Goal: Task Accomplishment & Management: Manage account settings

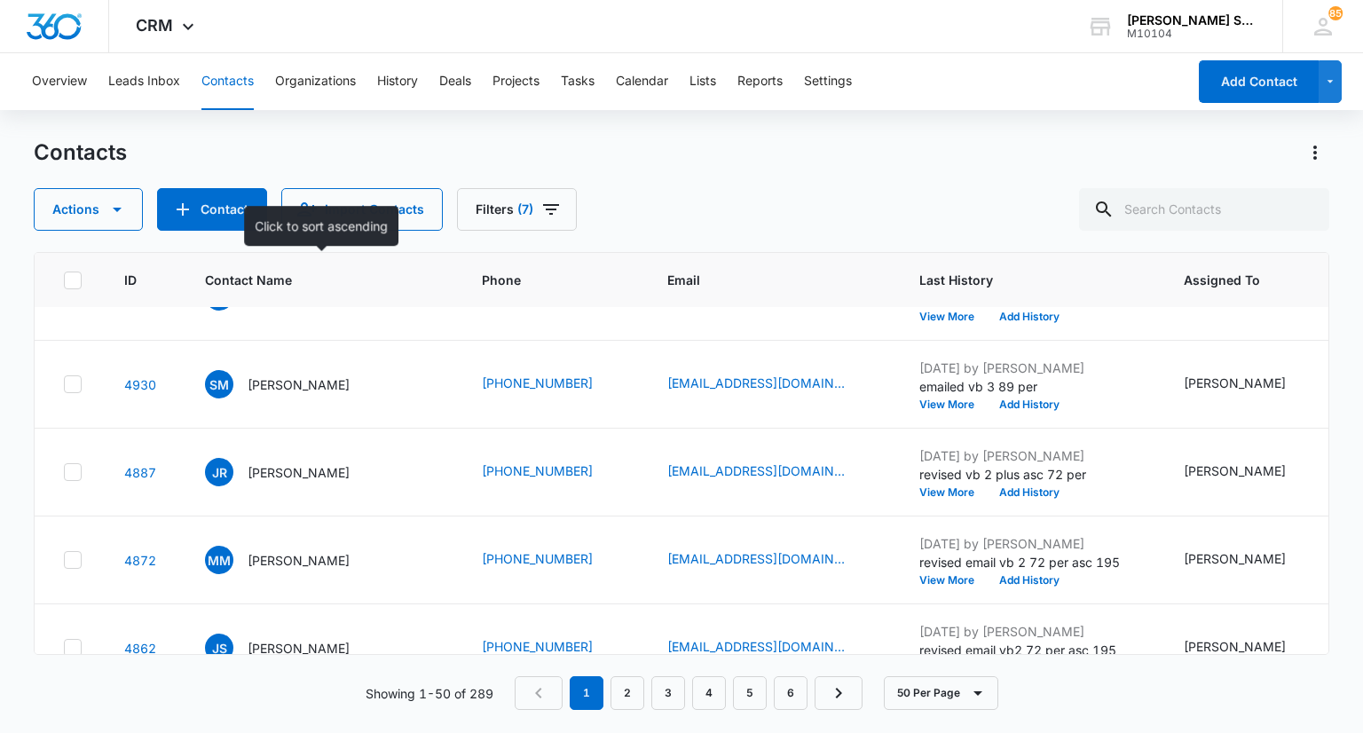
scroll to position [89, 0]
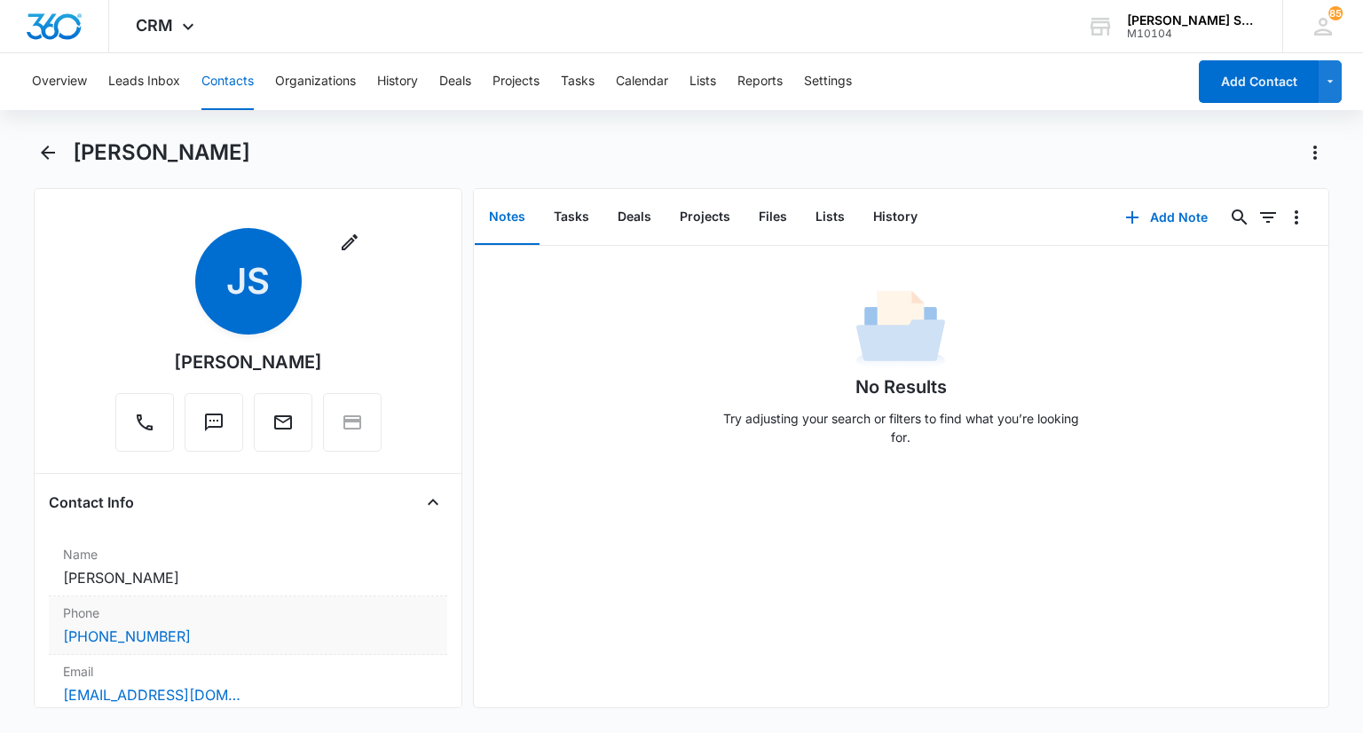
scroll to position [266, 0]
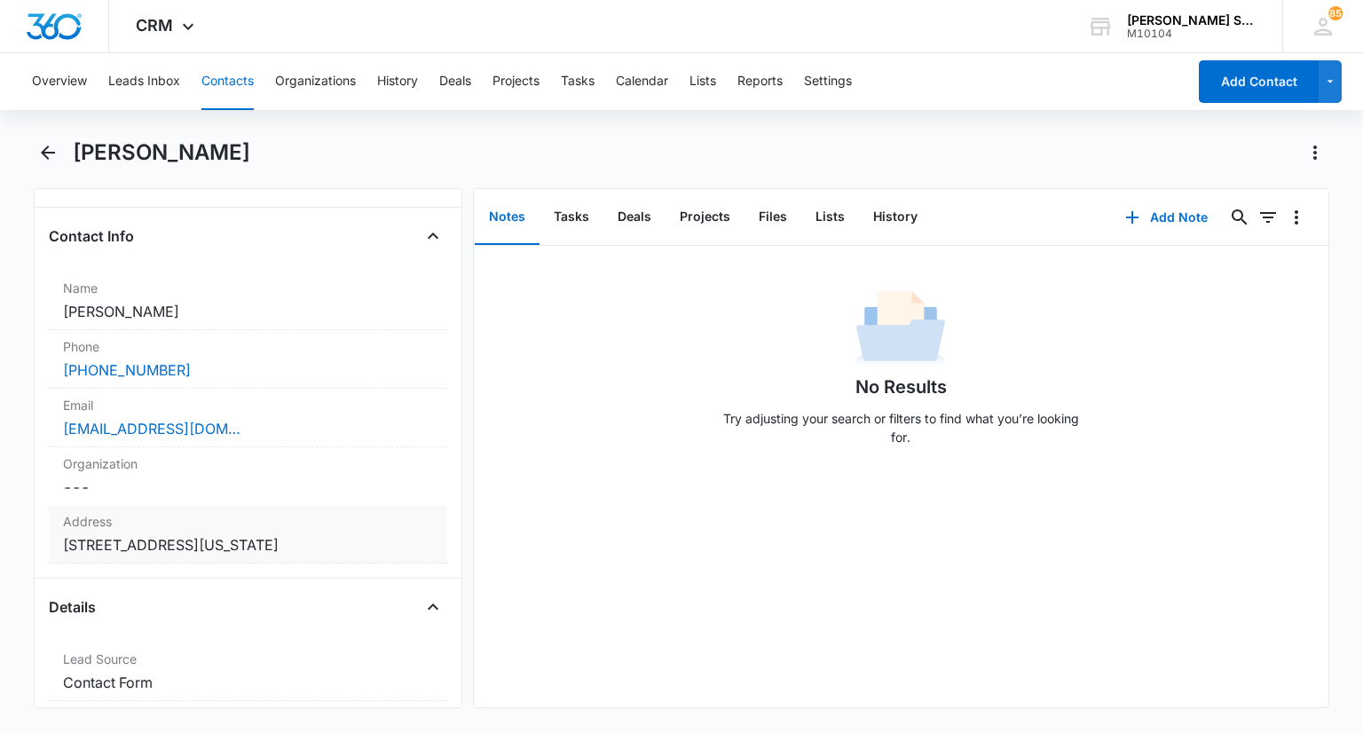
click at [280, 515] on label "Address" at bounding box center [247, 521] width 369 height 19
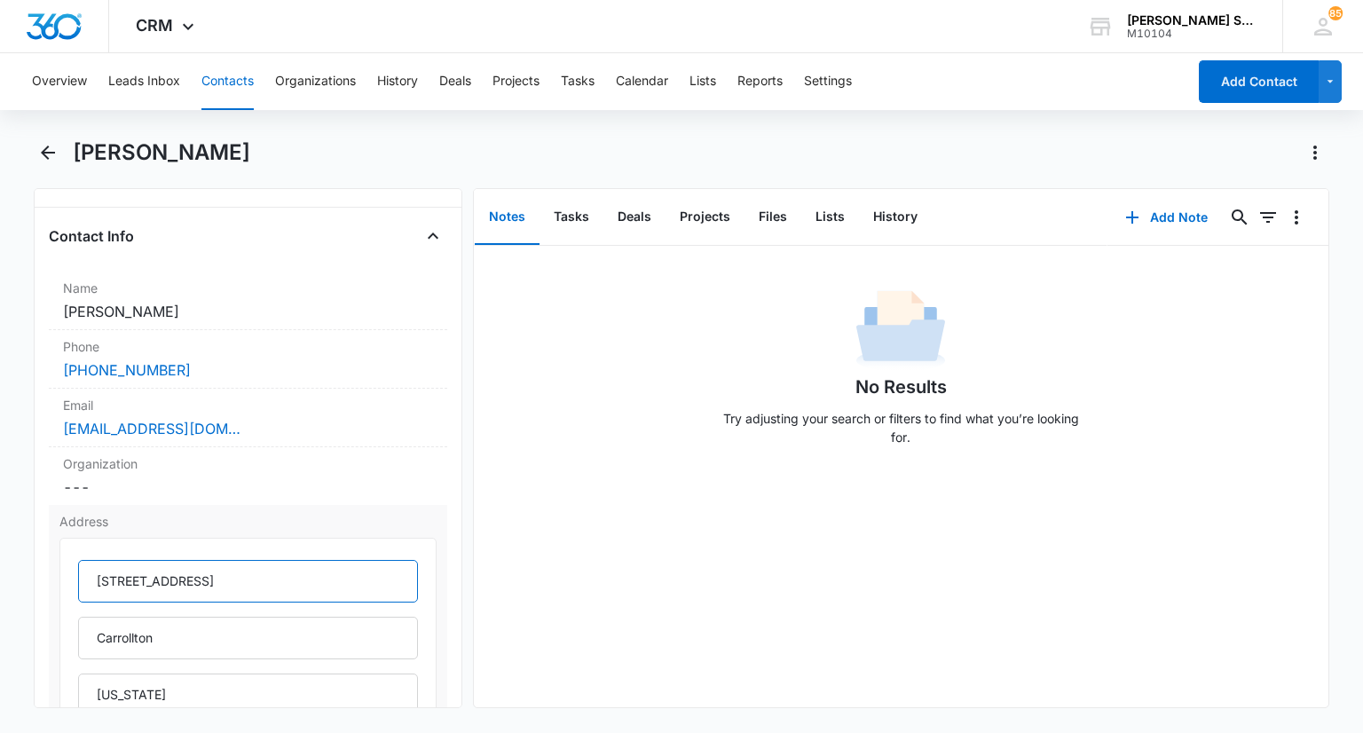
drag, startPoint x: 261, startPoint y: 581, endPoint x: 82, endPoint y: 578, distance: 179.2
click at [82, 578] on input "3705 Beechwood Court" at bounding box center [247, 581] width 339 height 43
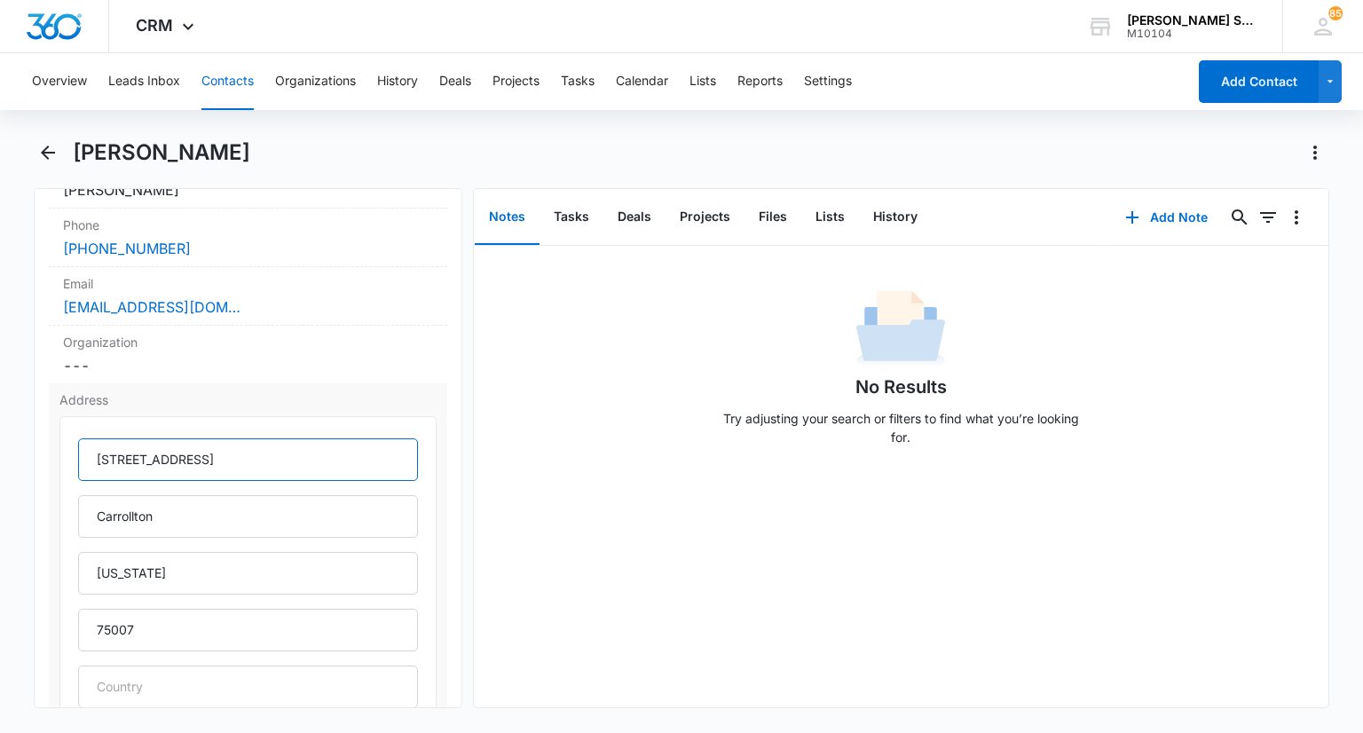
scroll to position [532, 0]
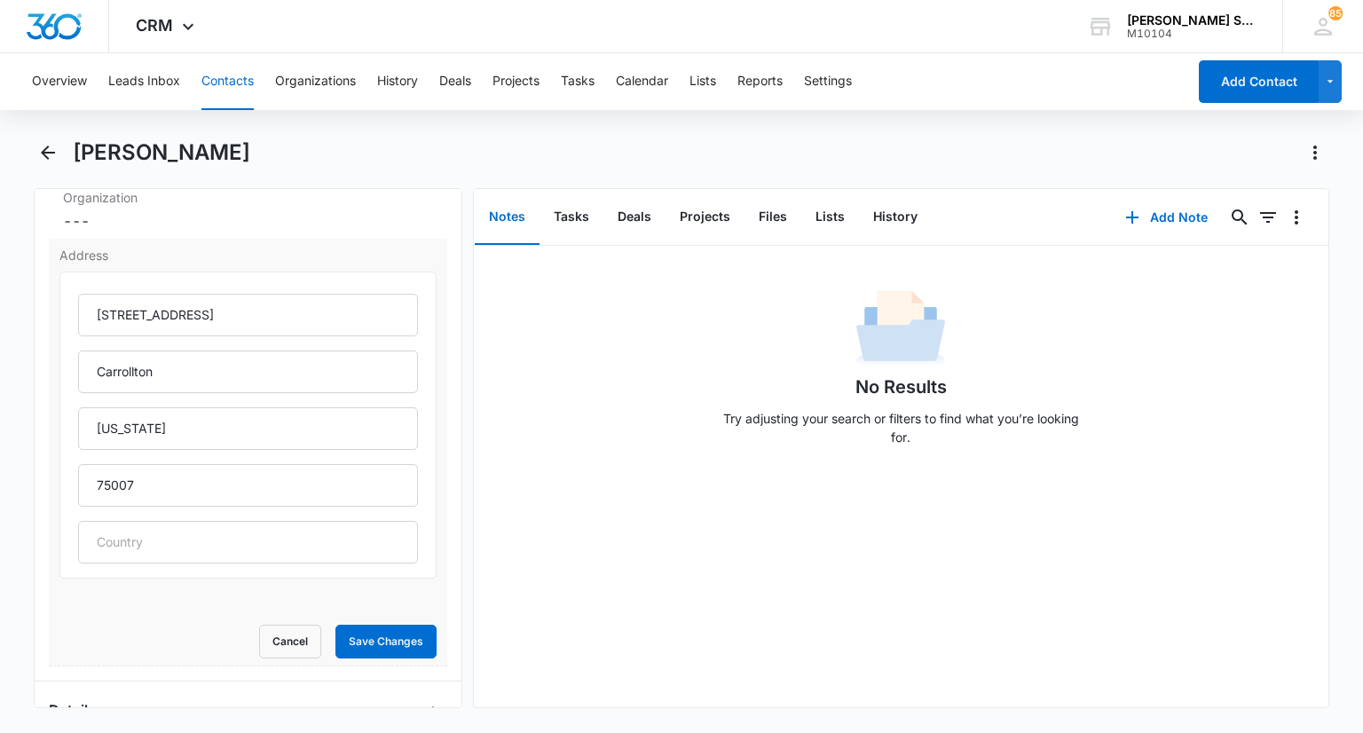
click at [286, 617] on form "3705 Beechwood Court Carrollton Texas 75007 Cancel Save Changes" at bounding box center [247, 464] width 376 height 387
click at [280, 630] on button "Cancel" at bounding box center [290, 642] width 62 height 34
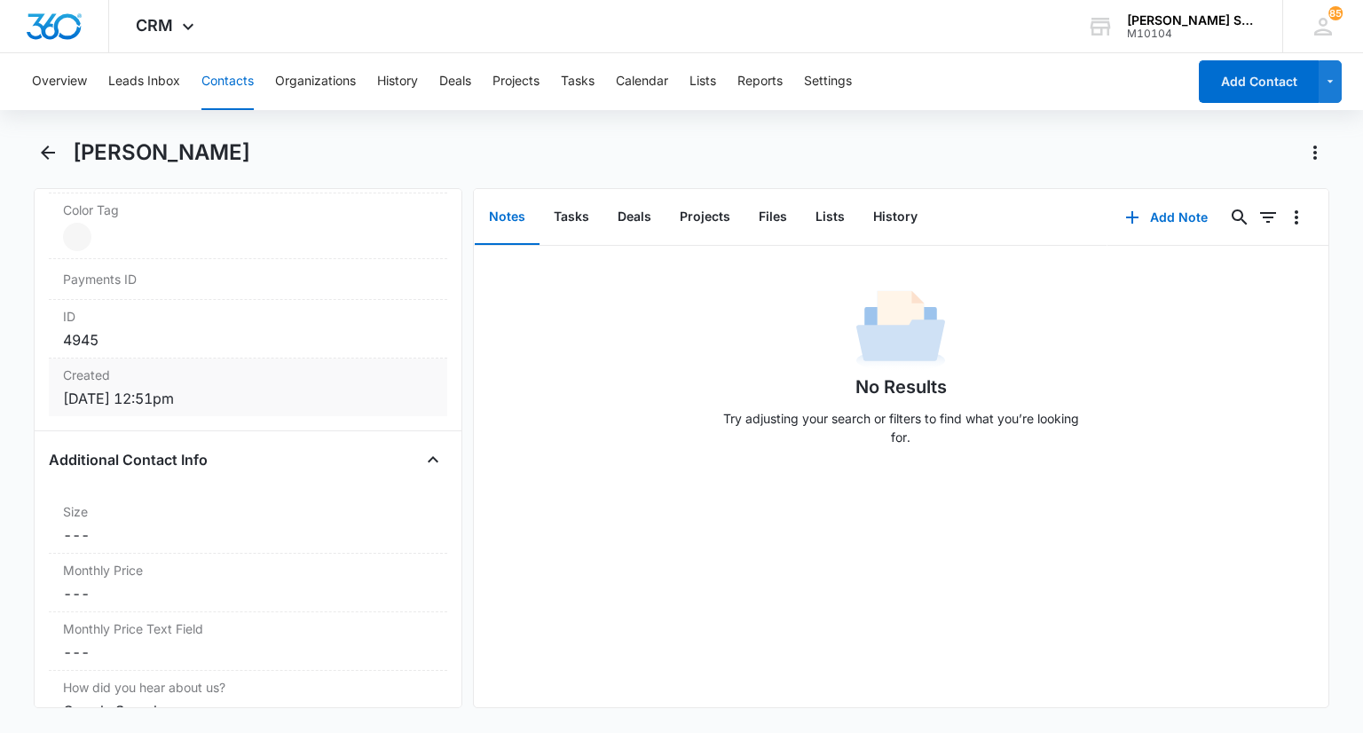
scroll to position [1153, 0]
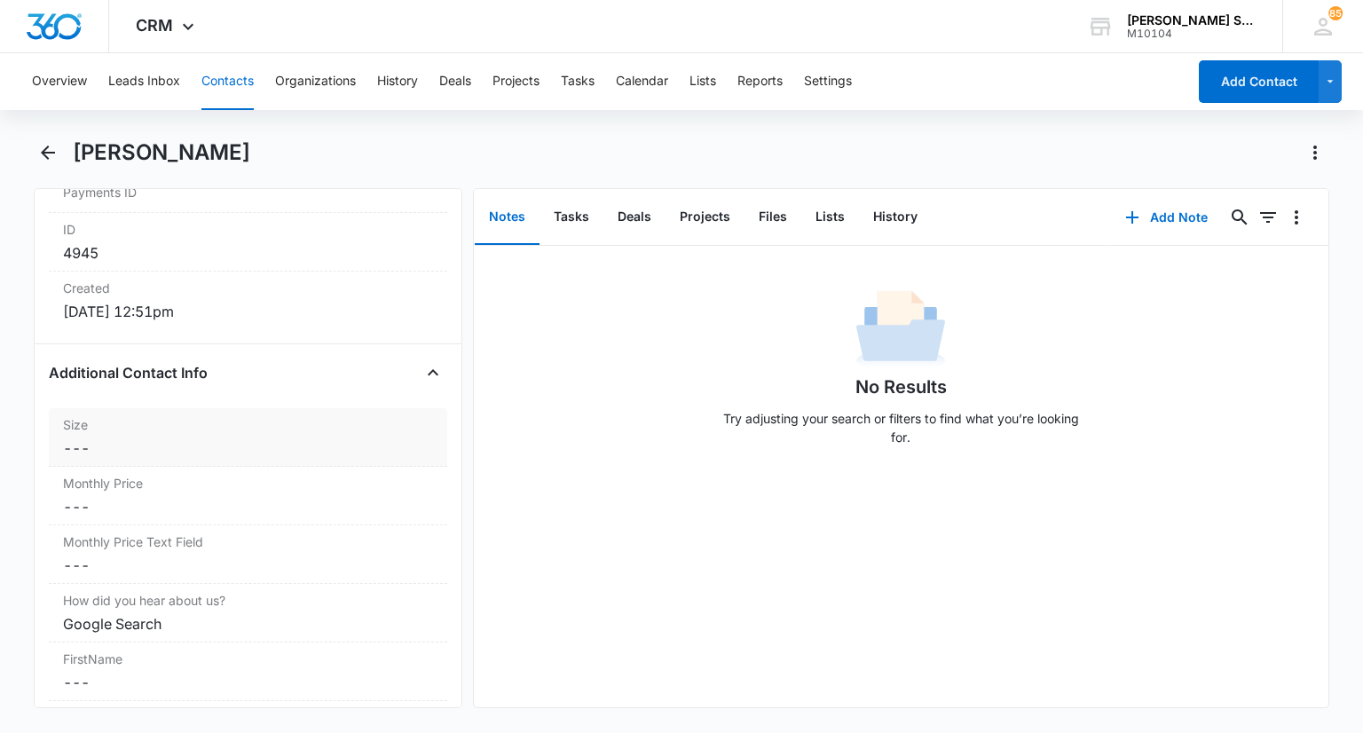
click at [152, 442] on dd "Cancel Save Changes ---" at bounding box center [247, 447] width 369 height 21
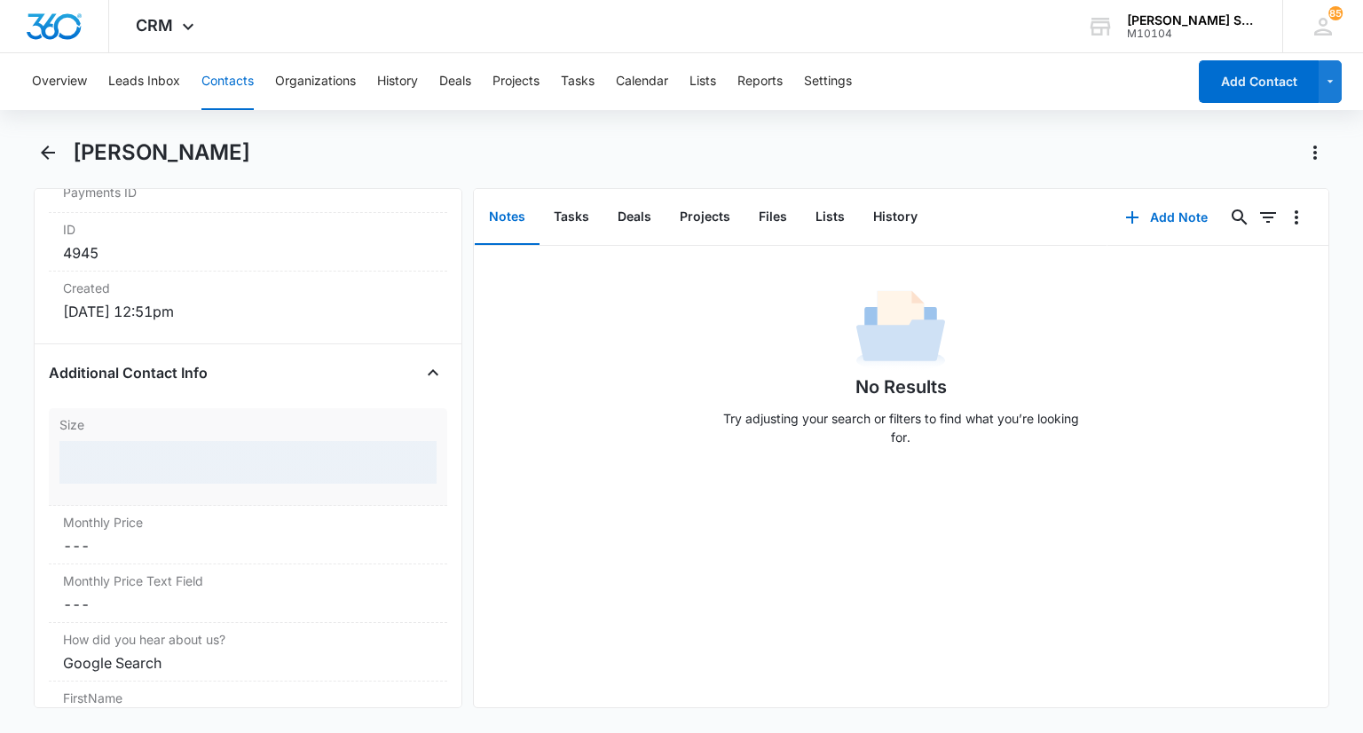
click at [135, 460] on div at bounding box center [247, 462] width 376 height 43
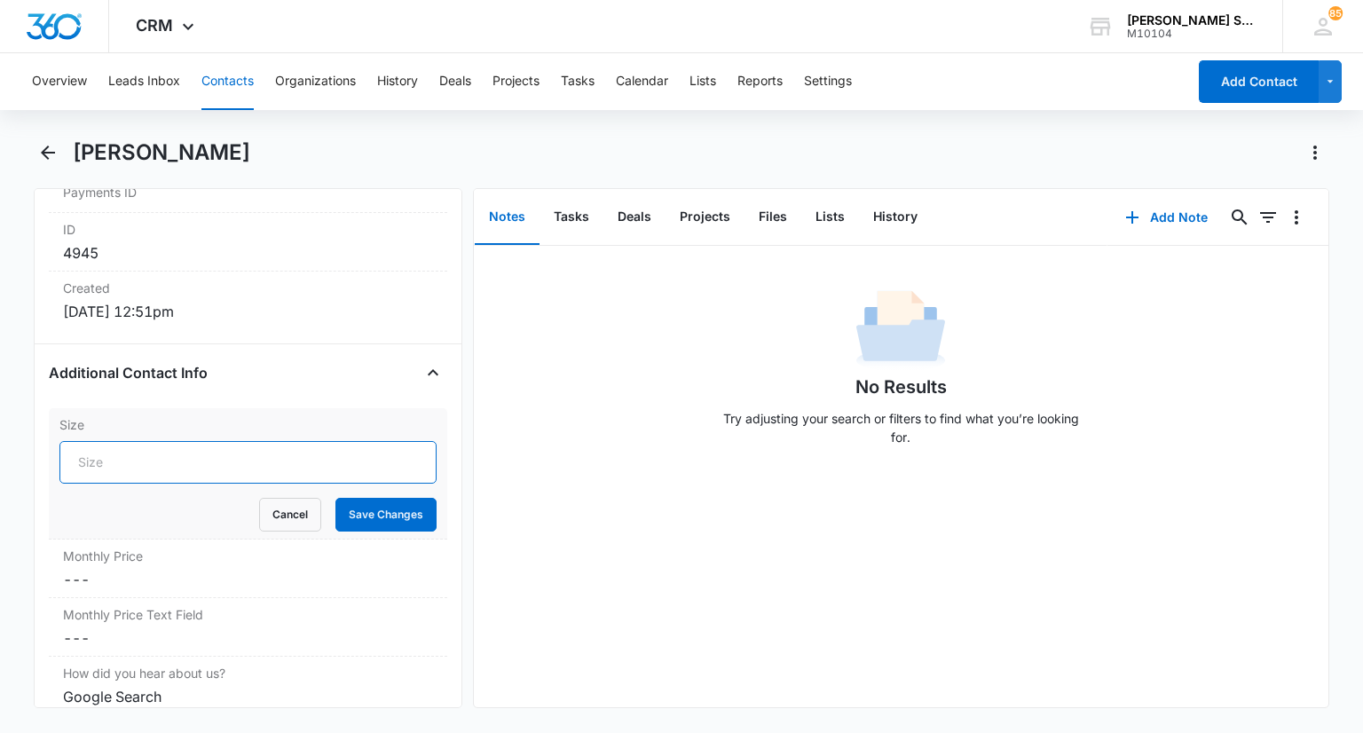
click at [115, 459] on input "Size" at bounding box center [247, 462] width 376 height 43
type input "7.5"
click at [370, 507] on button "Save Changes" at bounding box center [385, 515] width 101 height 34
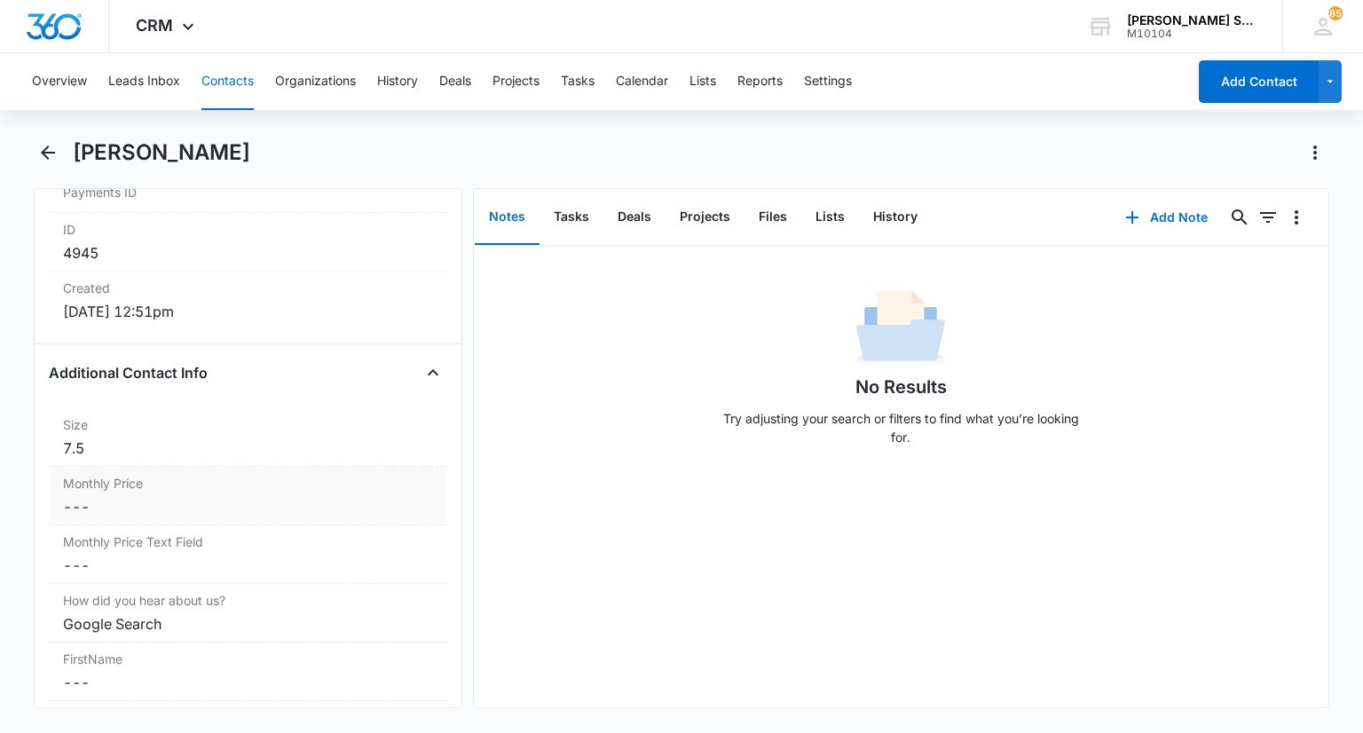
click at [108, 487] on label "Monthly Price" at bounding box center [247, 483] width 369 height 19
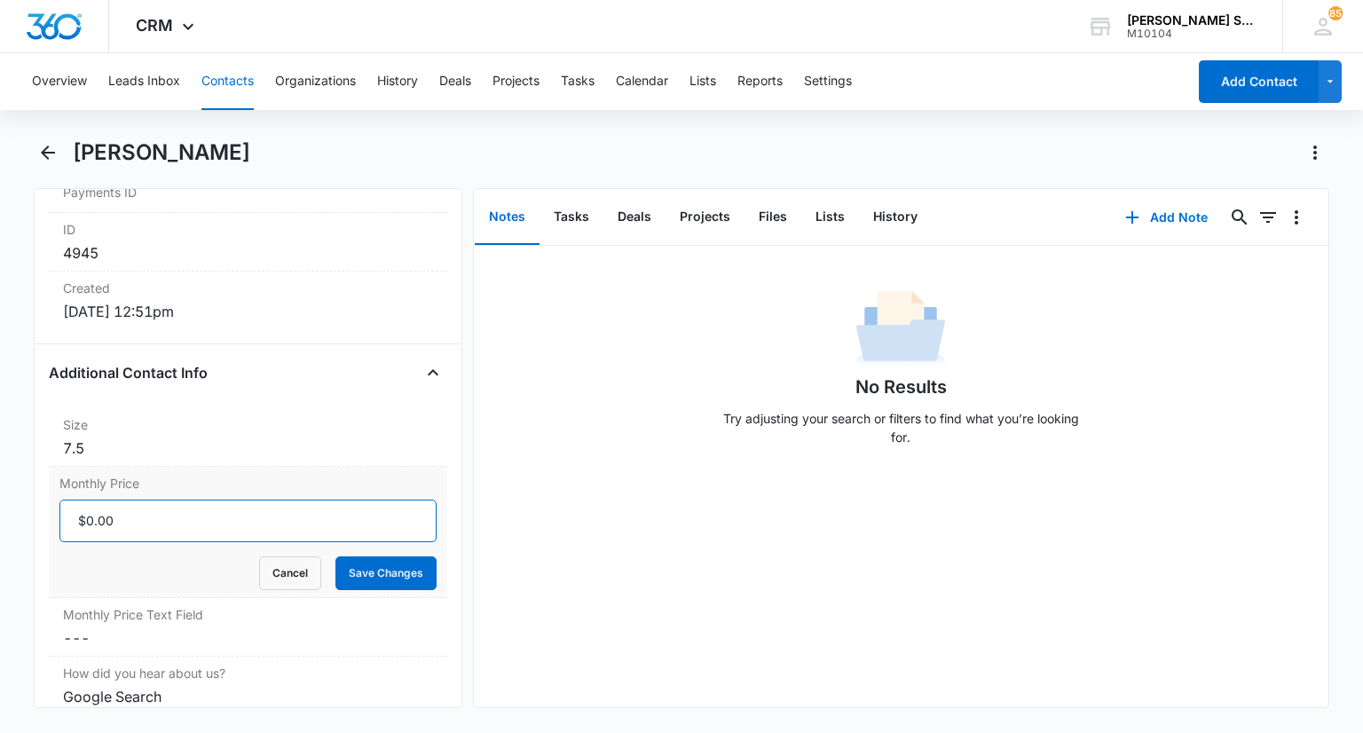
click at [97, 515] on input "Monthly Price" at bounding box center [247, 520] width 376 height 43
type input "$54.00"
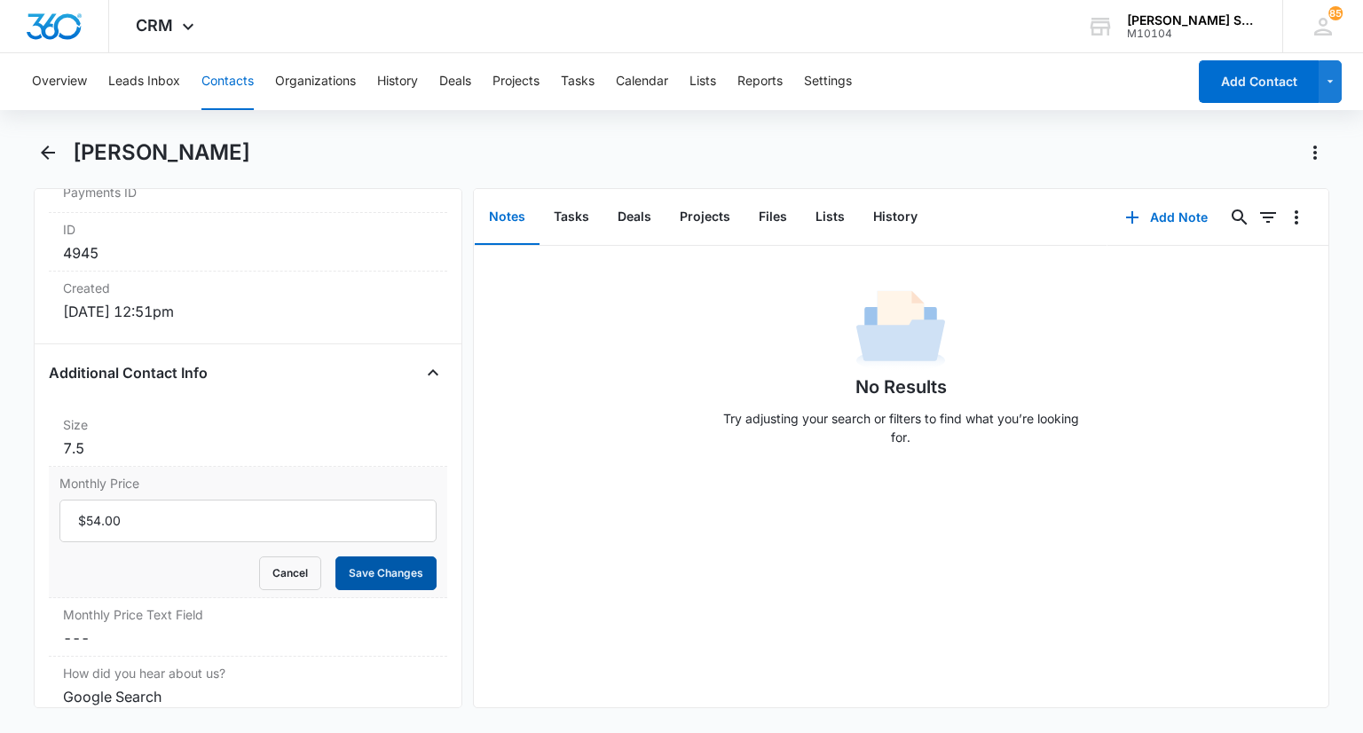
click at [347, 562] on button "Save Changes" at bounding box center [385, 573] width 101 height 34
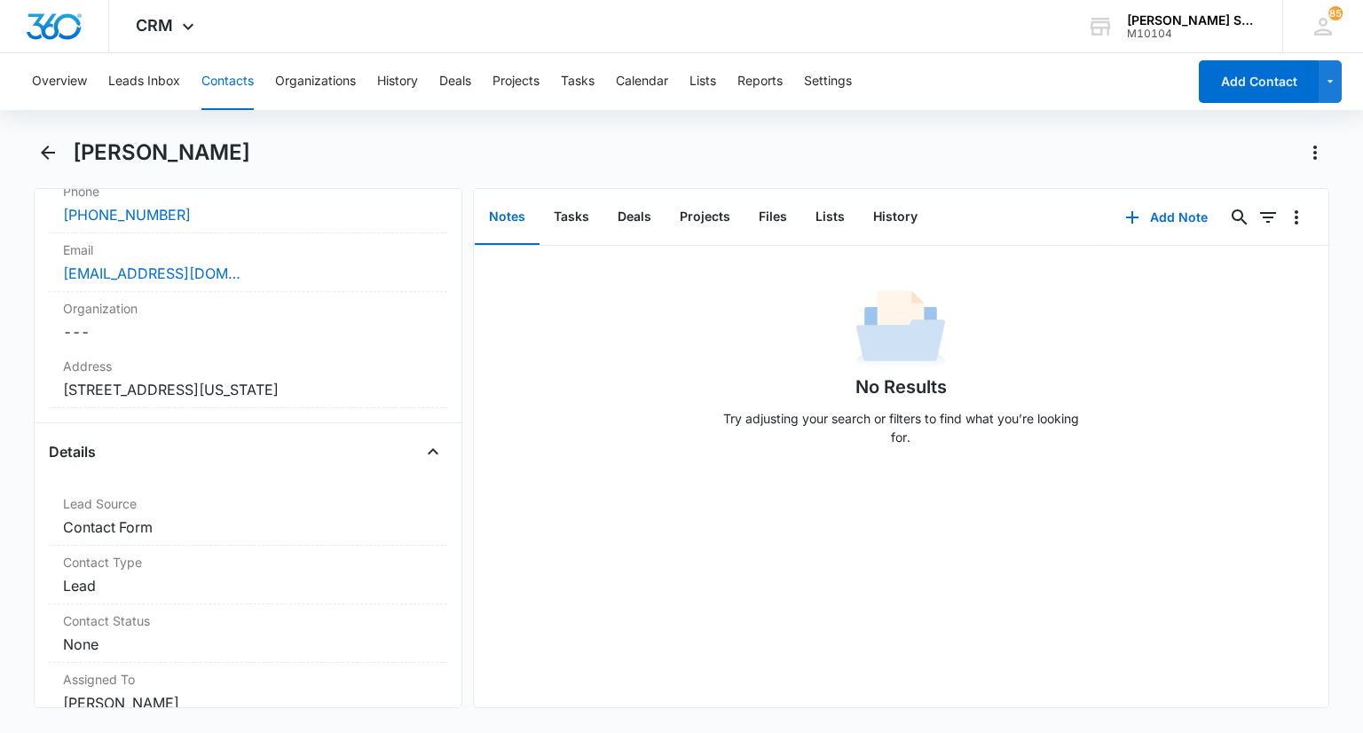
scroll to position [621, 0]
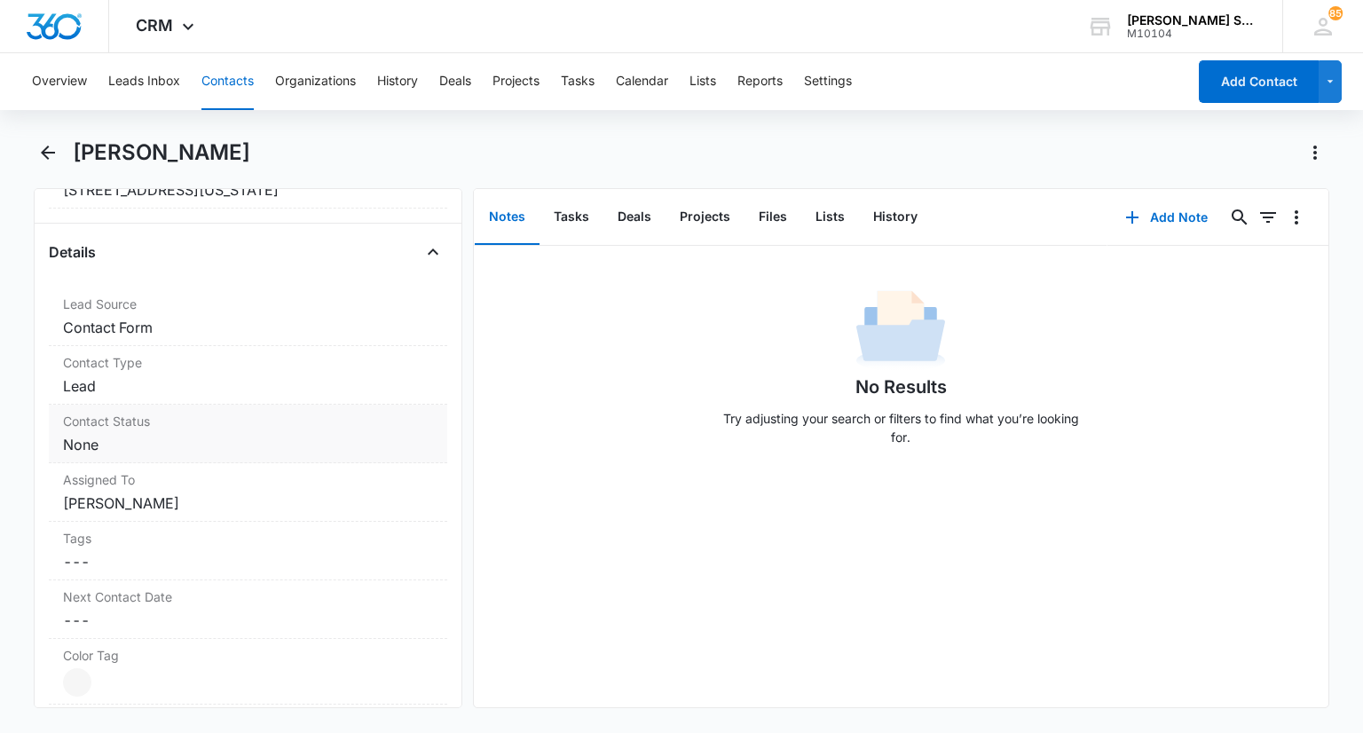
click at [126, 439] on dd "Cancel Save Changes None" at bounding box center [247, 444] width 369 height 21
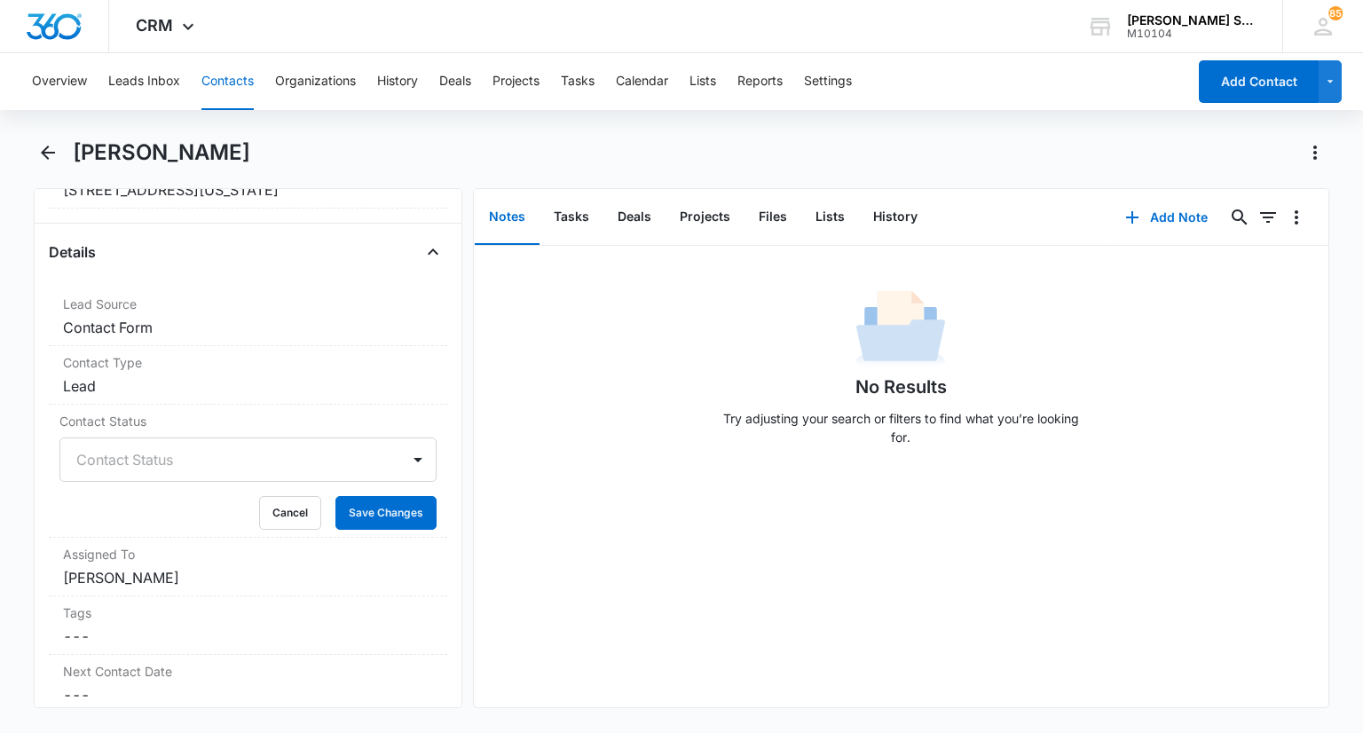
click at [114, 459] on div at bounding box center [226, 459] width 300 height 25
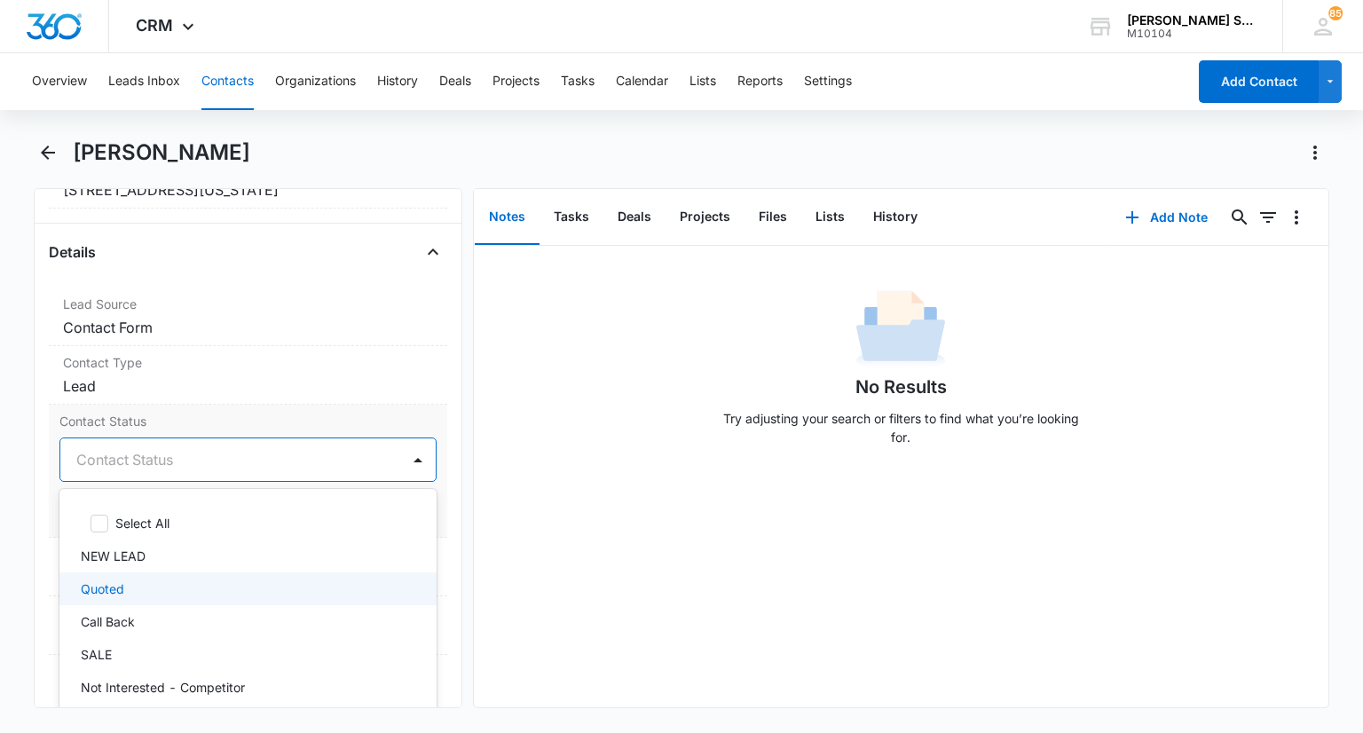
click at [111, 576] on div "Quoted" at bounding box center [247, 588] width 376 height 33
click at [415, 456] on div at bounding box center [418, 459] width 28 height 28
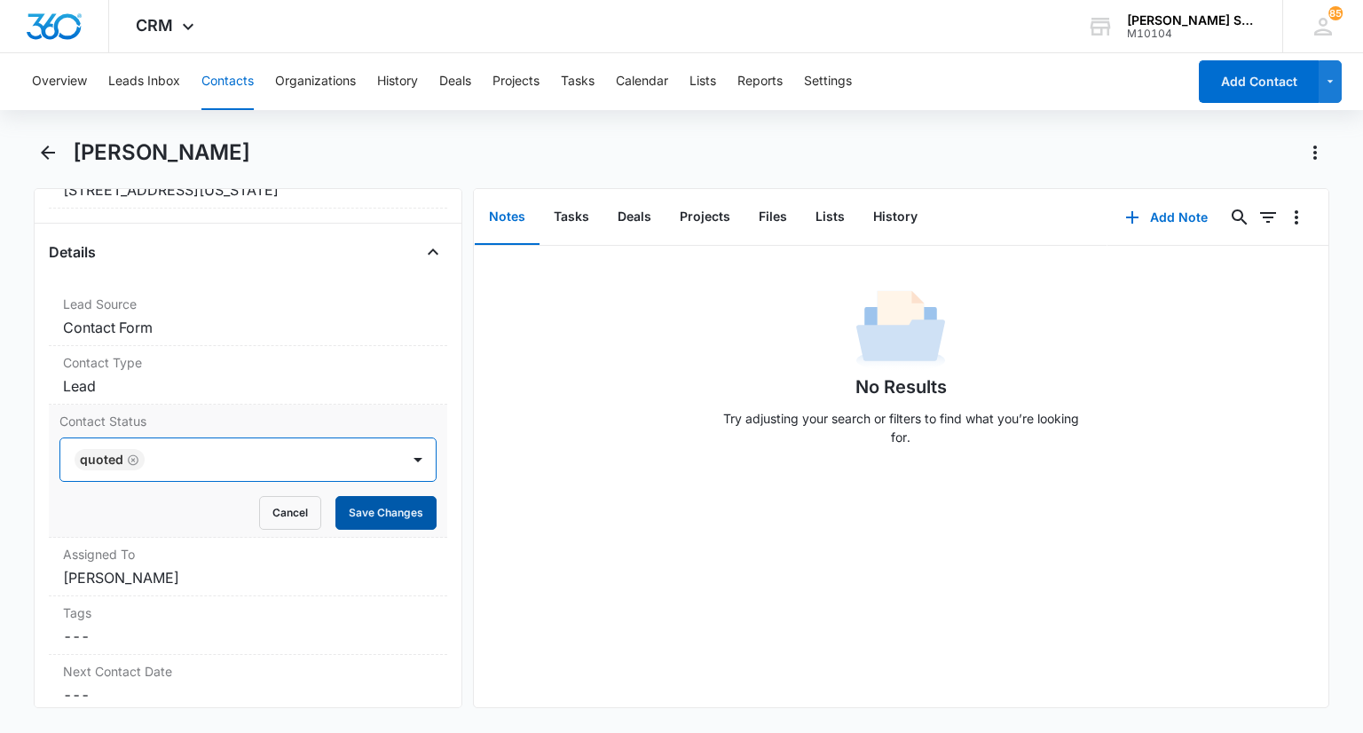
click at [397, 501] on button "Save Changes" at bounding box center [385, 513] width 101 height 34
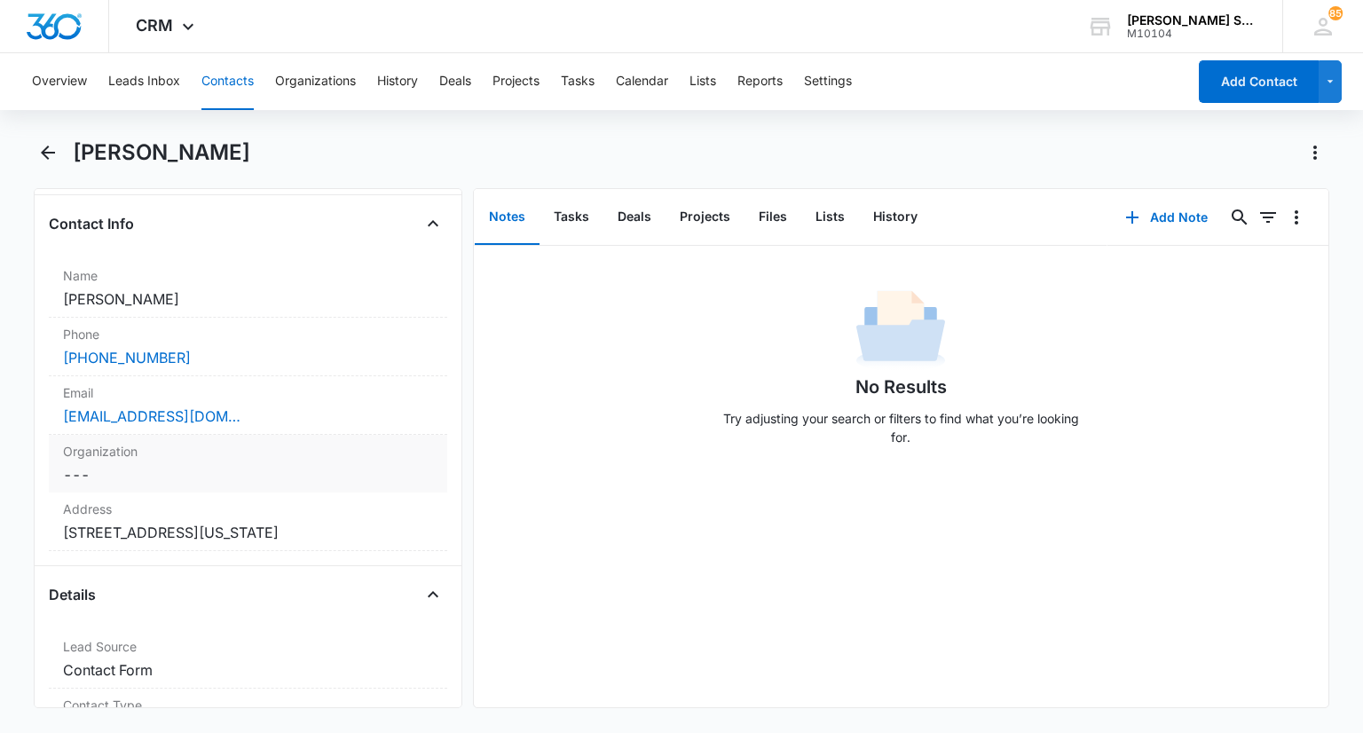
scroll to position [266, 0]
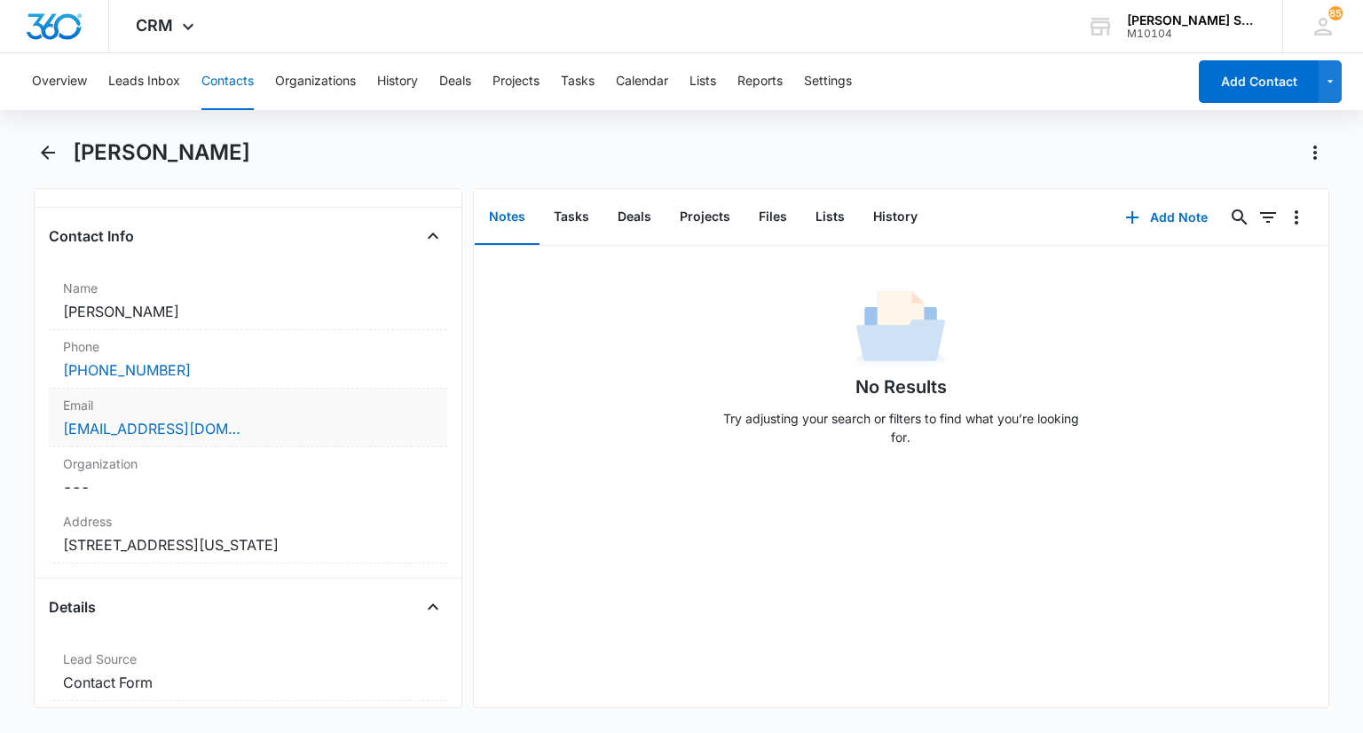
click at [302, 411] on label "Email" at bounding box center [247, 405] width 369 height 19
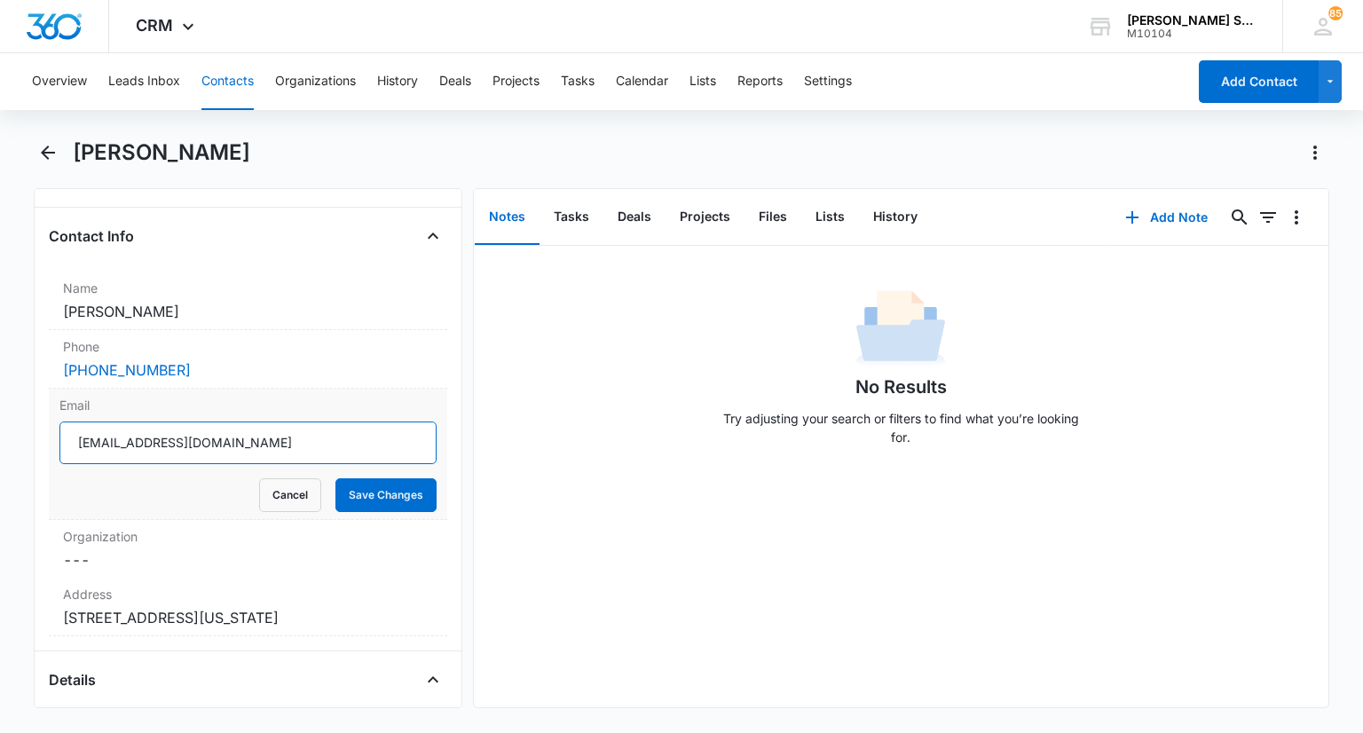
drag, startPoint x: 250, startPoint y: 447, endPoint x: 64, endPoint y: 445, distance: 186.3
click at [48, 446] on div "Remove JS Jill Strickland Contact Info Name Cancel Save Changes Jill Strickland…" at bounding box center [248, 448] width 428 height 520
click at [275, 498] on button "Cancel" at bounding box center [290, 495] width 62 height 34
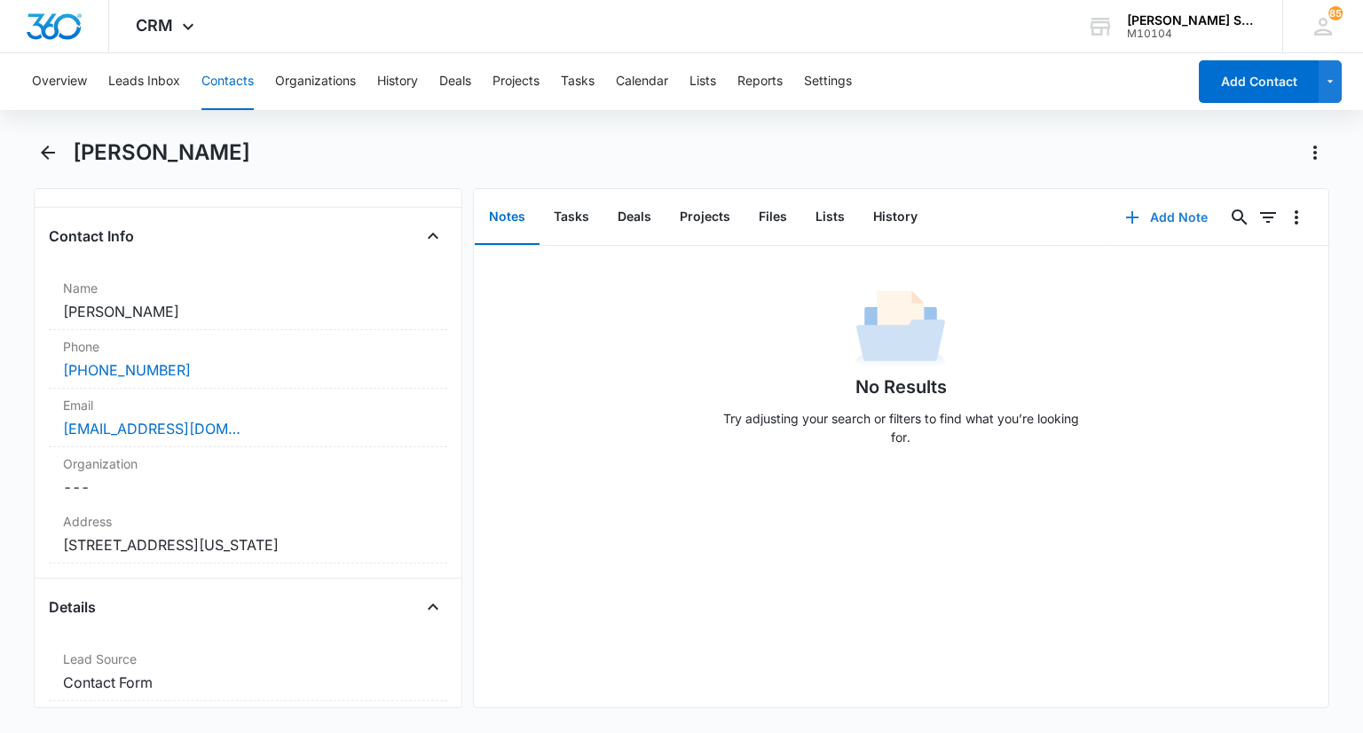
click at [1182, 218] on button "Add Note" at bounding box center [1166, 217] width 118 height 43
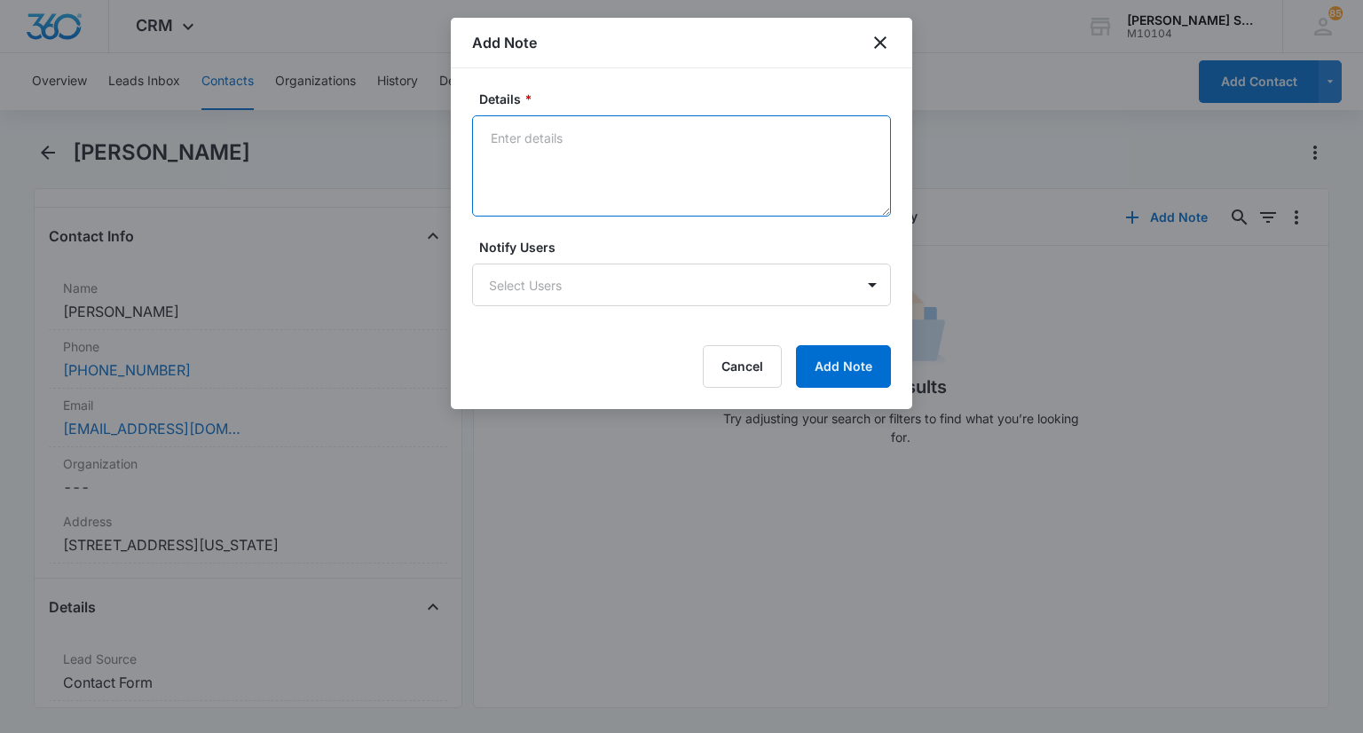
click at [649, 143] on textarea "Details *" at bounding box center [681, 165] width 419 height 101
type textarea "emailed vb 4 at 72 per LVM"
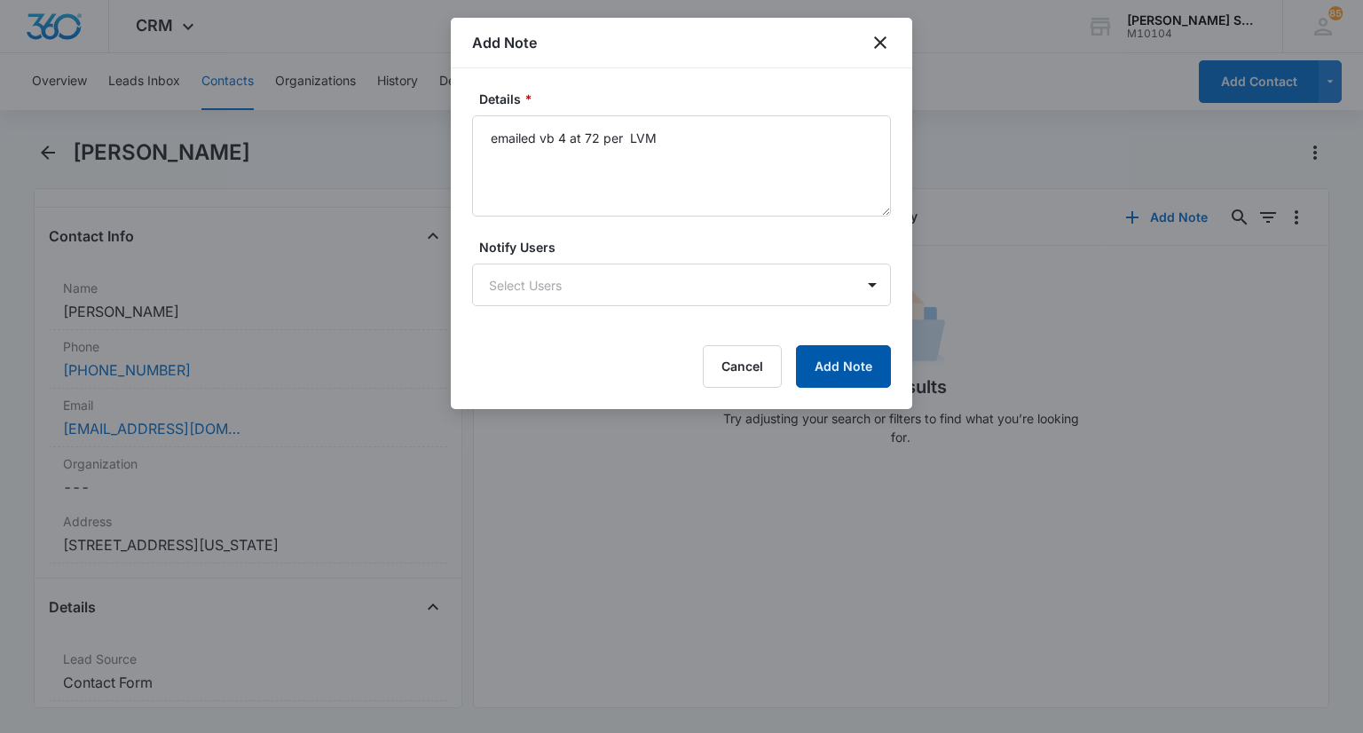
click at [845, 354] on button "Add Note" at bounding box center [843, 366] width 95 height 43
